Goal: Transaction & Acquisition: Purchase product/service

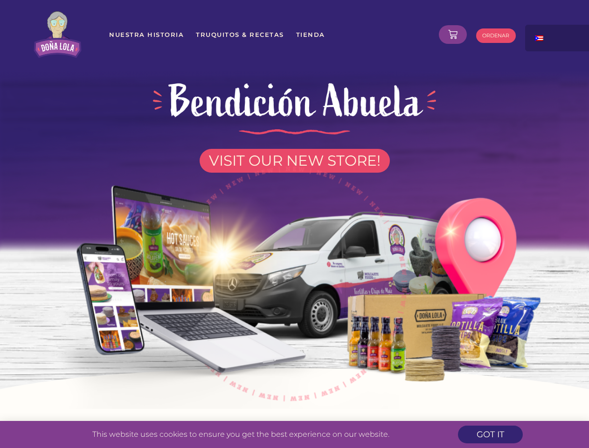
click at [294, 224] on img at bounding box center [294, 279] width 531 height 260
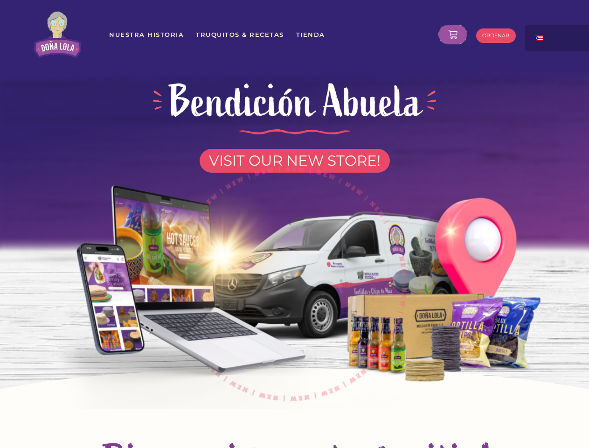
click at [453, 35] on icon at bounding box center [452, 34] width 9 height 9
click at [559, 38] on div at bounding box center [571, 35] width 93 height 20
